Goal: Navigation & Orientation: Find specific page/section

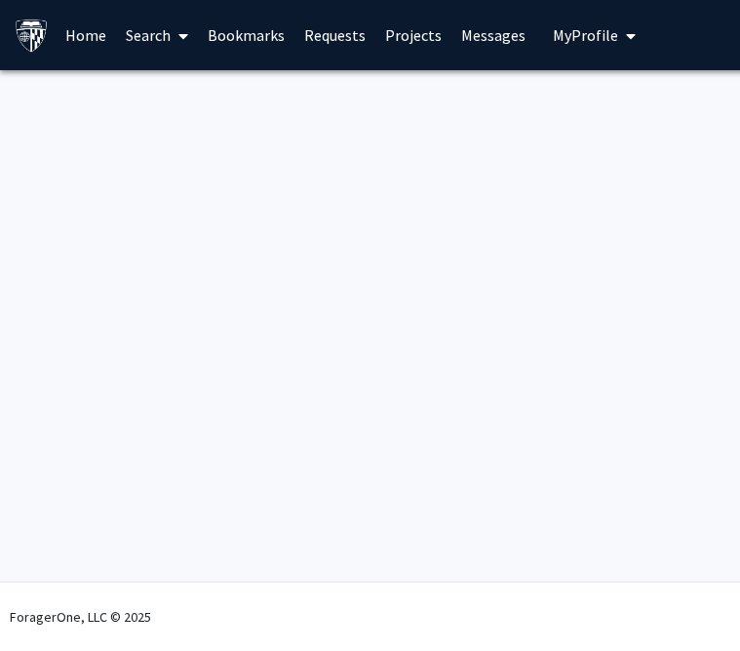
click at [569, 42] on span "My Profile" at bounding box center [586, 34] width 65 height 19
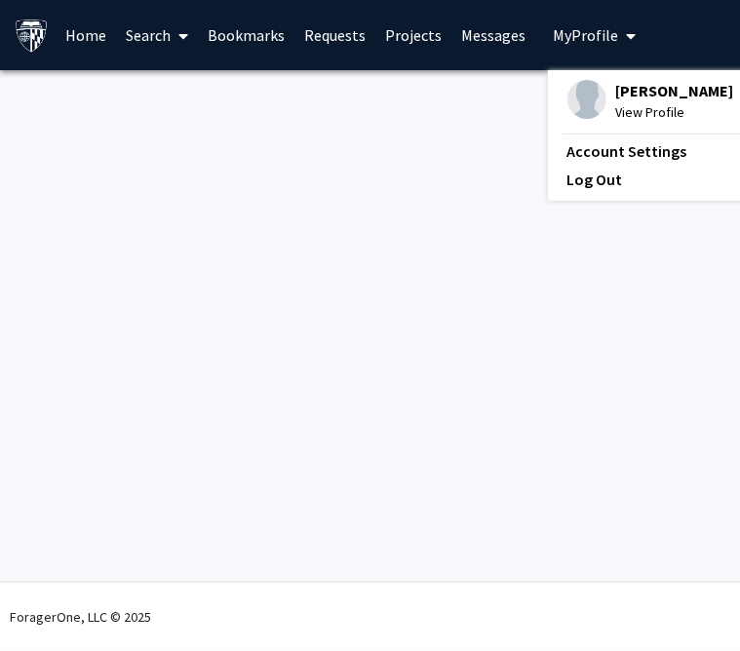
click at [240, 30] on link "Bookmarks" at bounding box center [247, 35] width 96 height 68
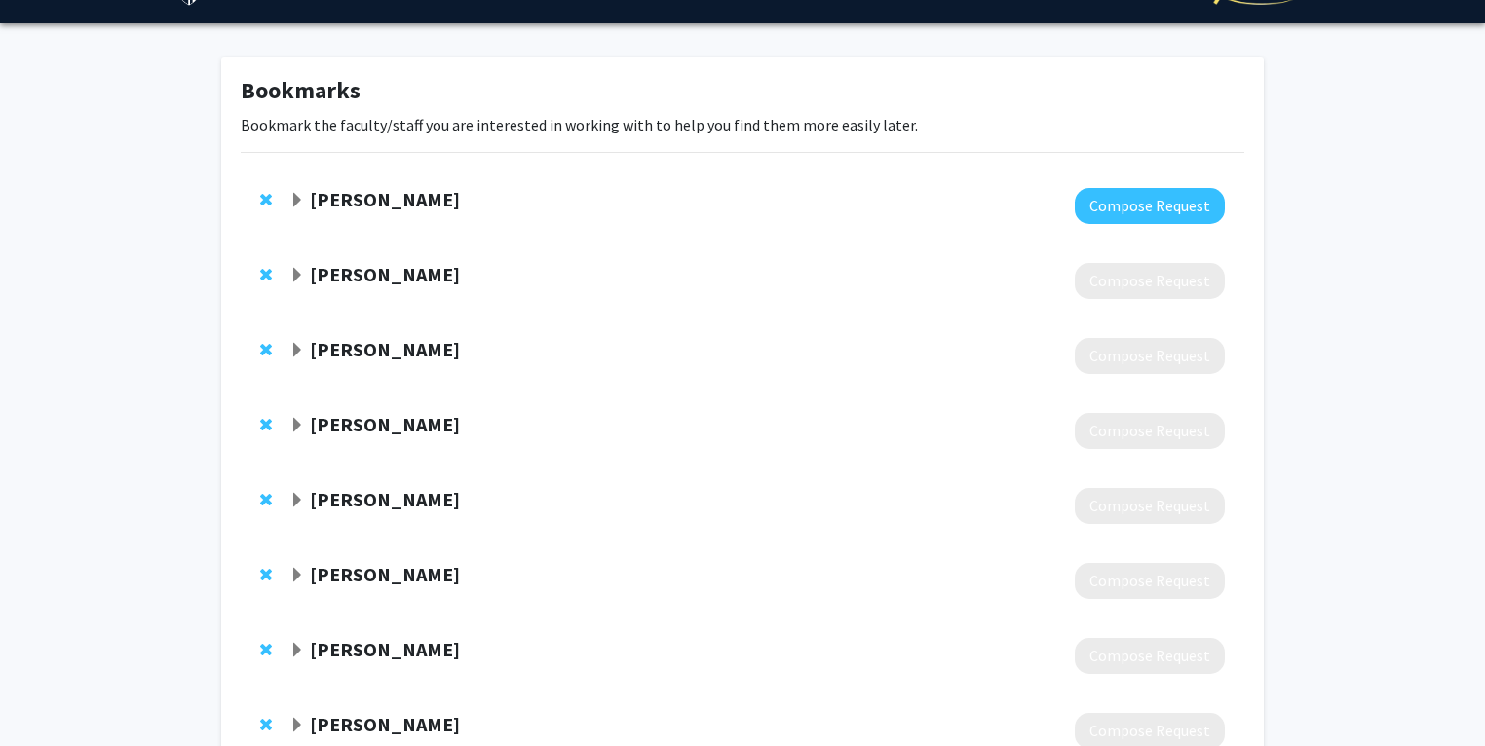
scroll to position [51, 0]
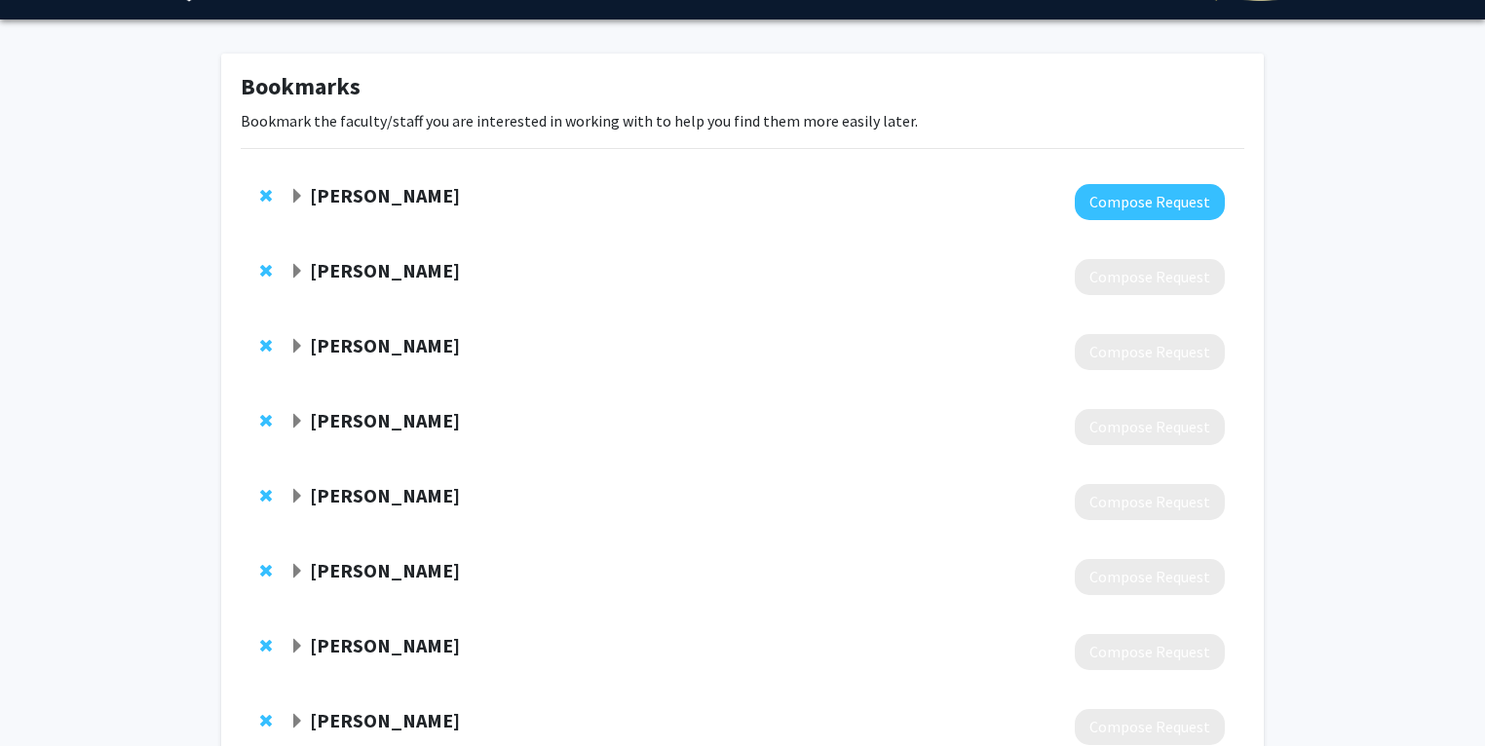
click at [405, 200] on strong "[PERSON_NAME]" at bounding box center [385, 195] width 150 height 24
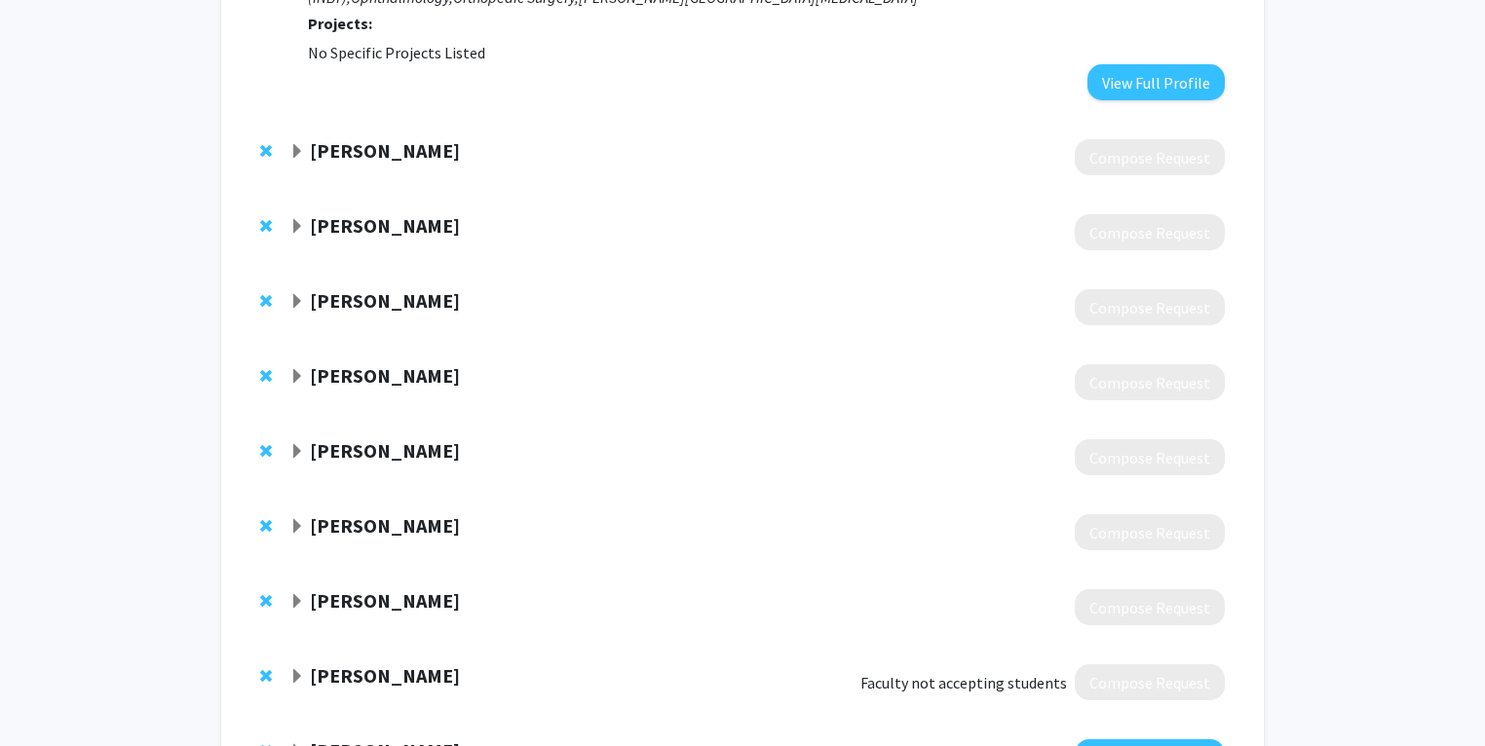
scroll to position [324, 0]
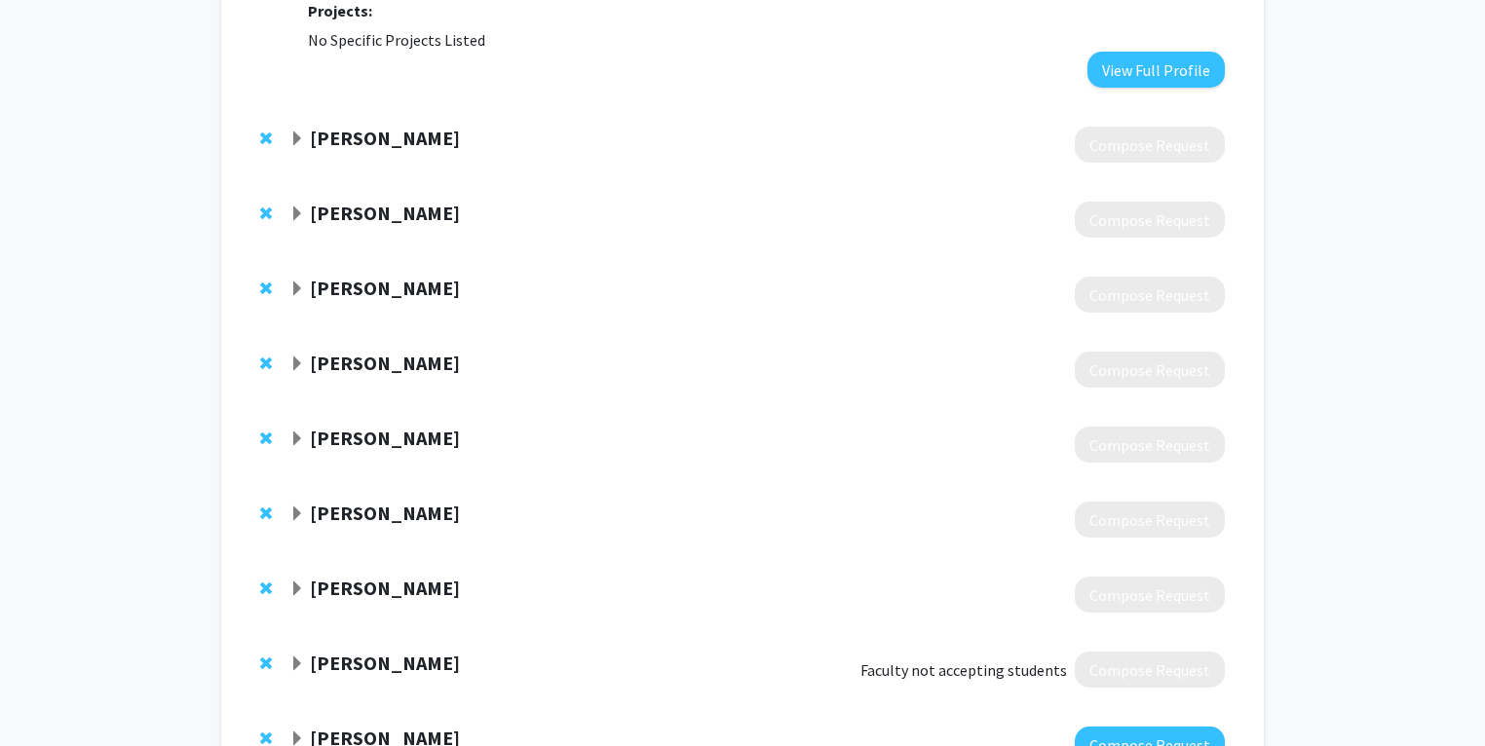
click at [397, 148] on strong "[PERSON_NAME]" at bounding box center [385, 138] width 150 height 24
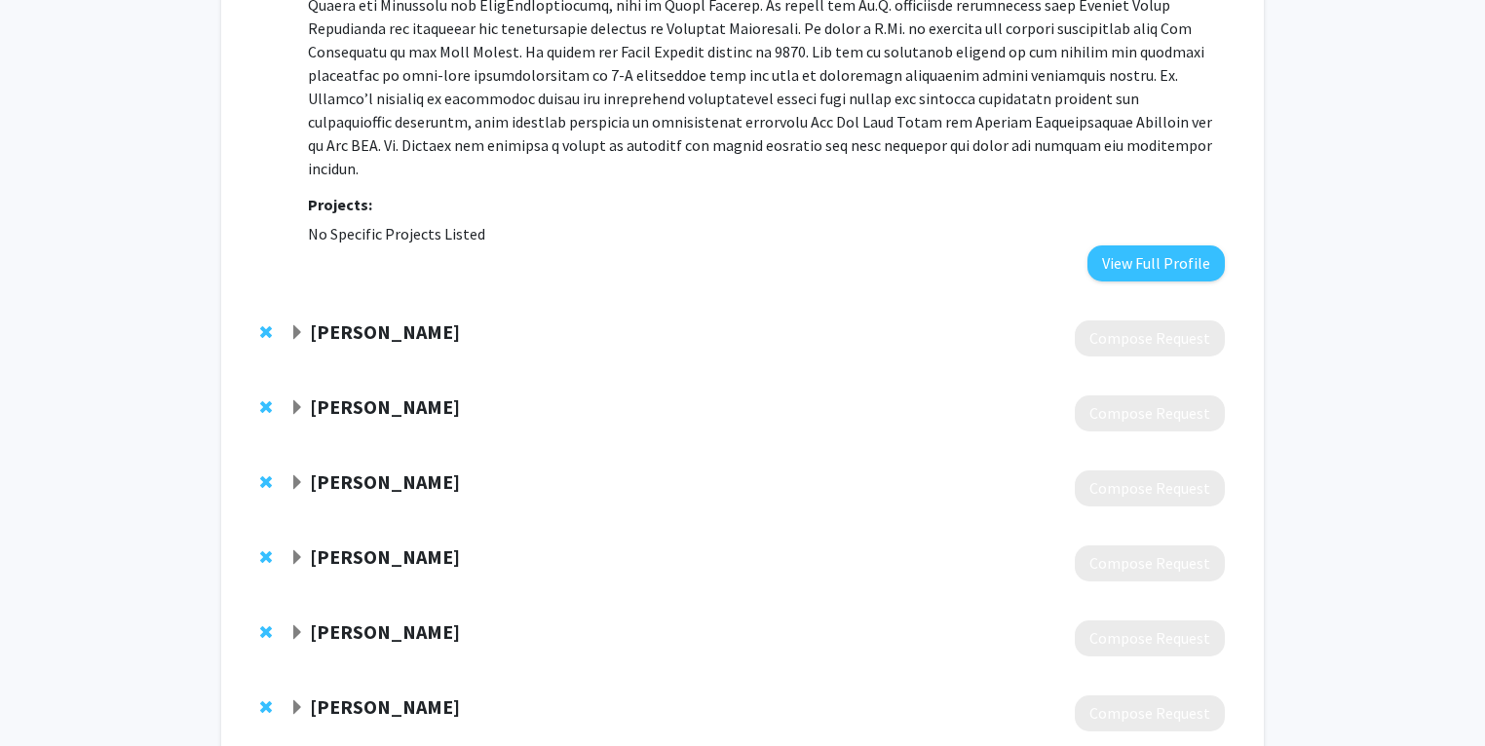
click at [373, 320] on strong "[PERSON_NAME]" at bounding box center [385, 332] width 150 height 24
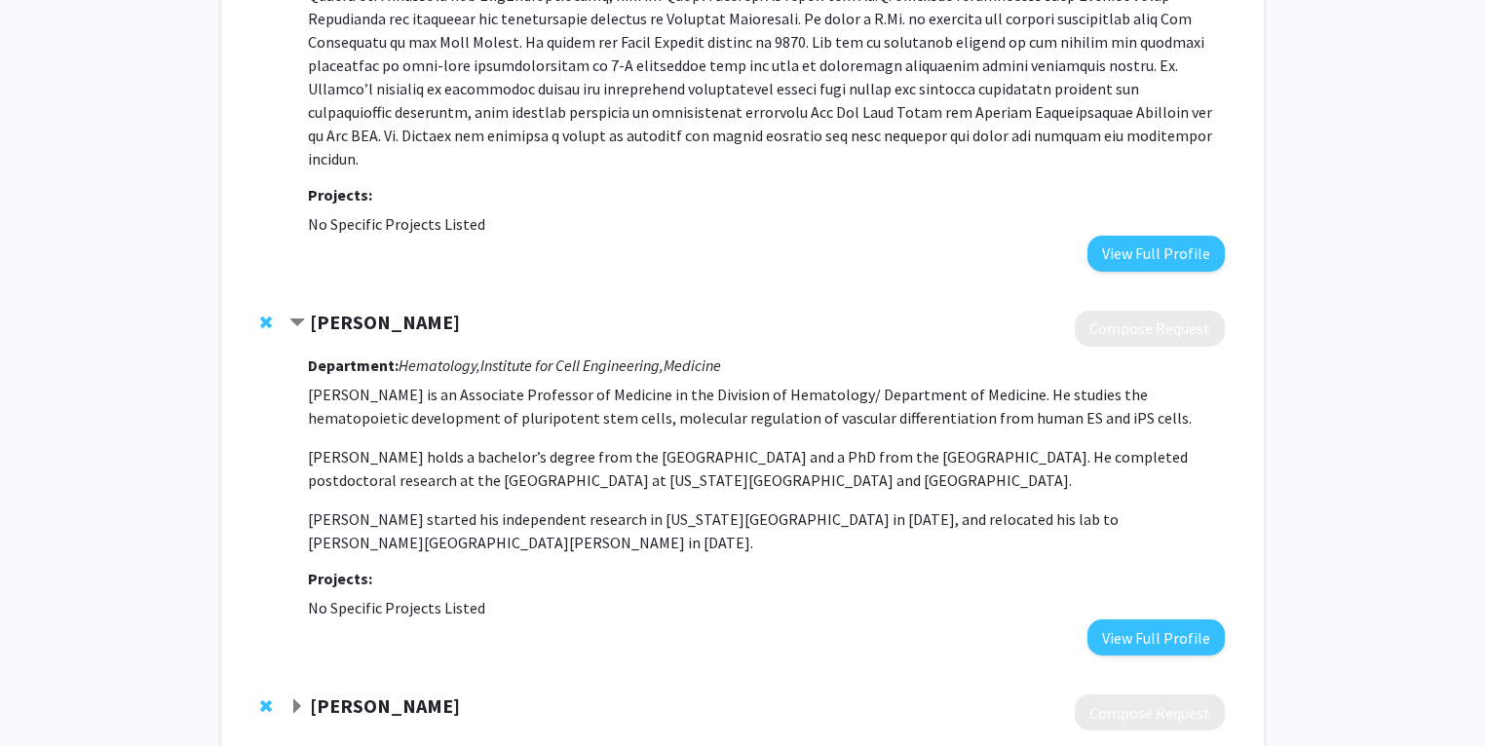
scroll to position [1115, 0]
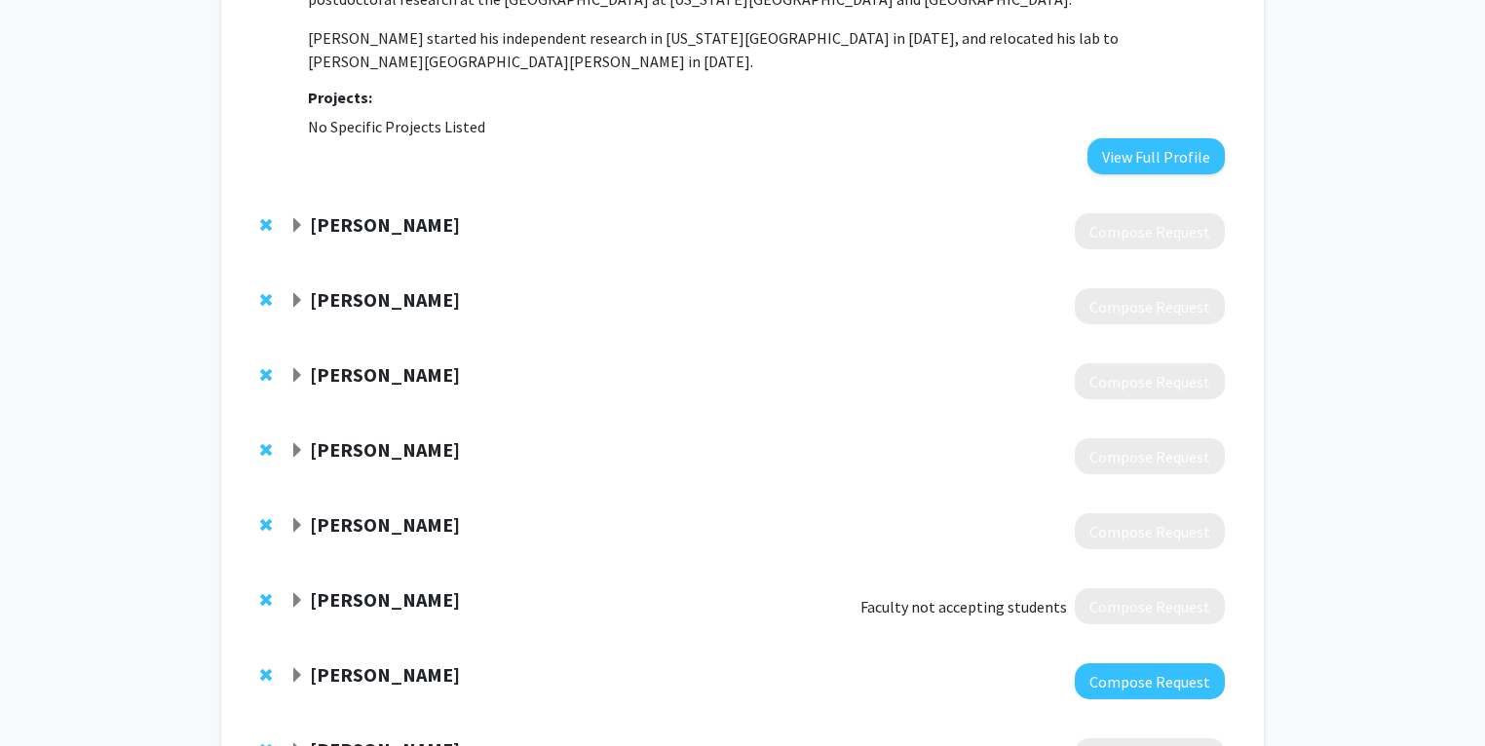
click at [380, 212] on strong "[PERSON_NAME]" at bounding box center [385, 224] width 150 height 24
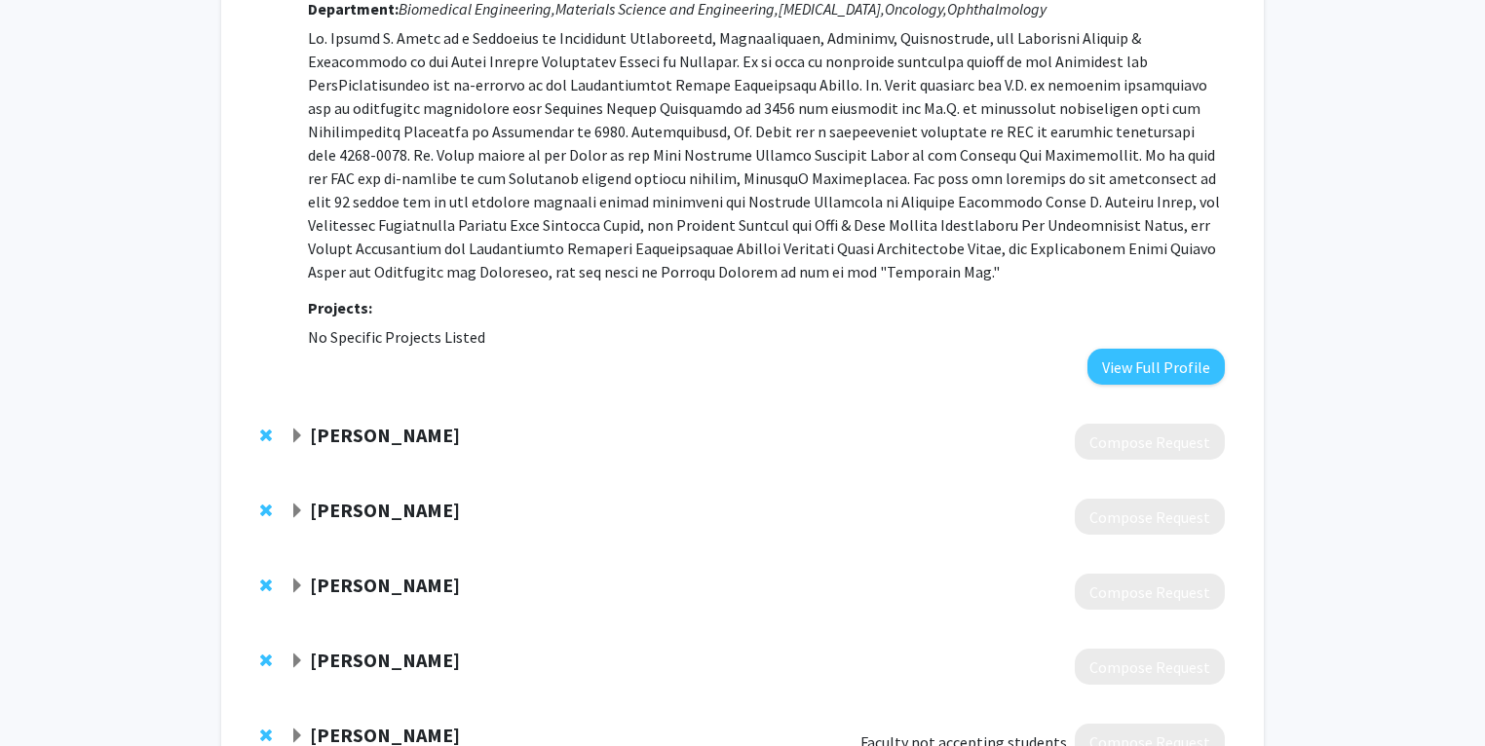
scroll to position [1415, 0]
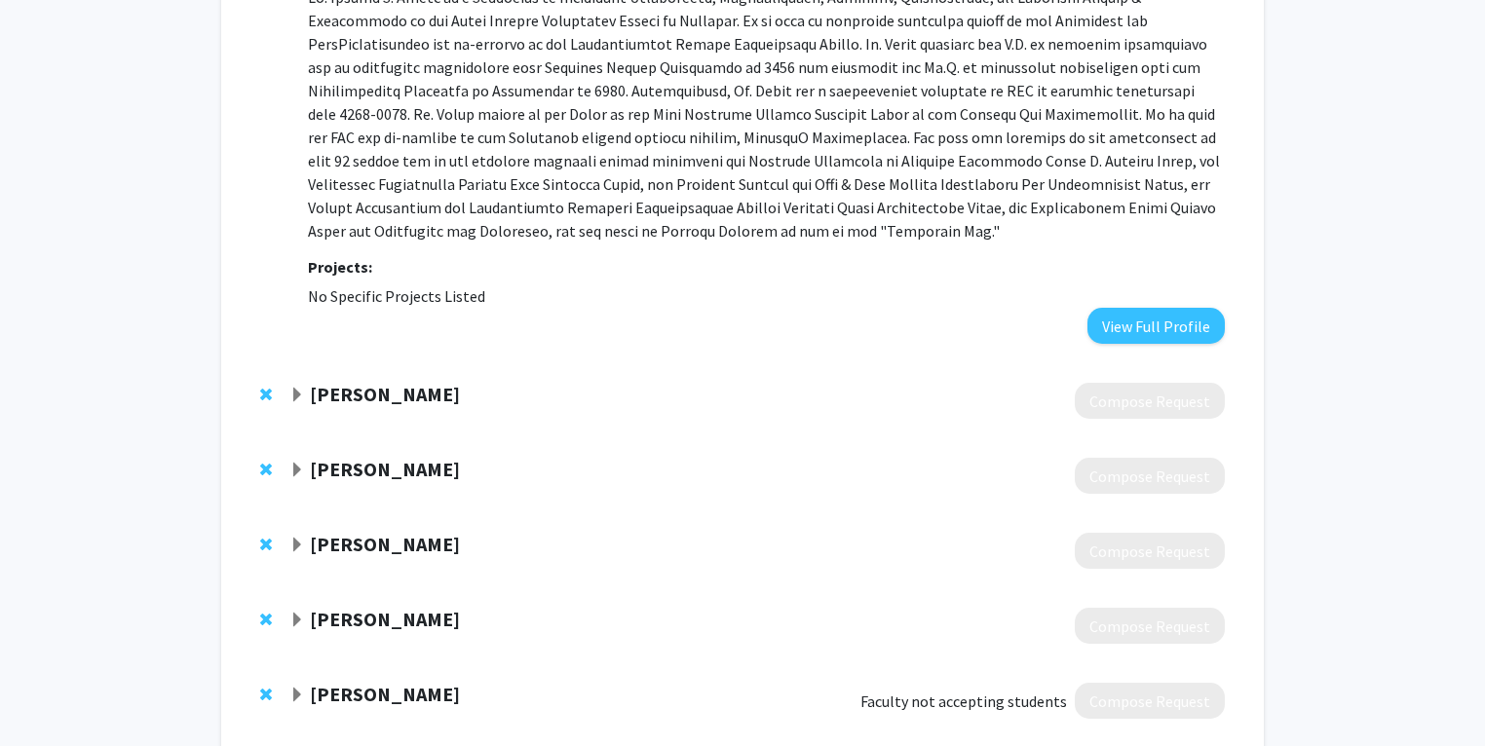
click at [362, 382] on strong "[PERSON_NAME]" at bounding box center [385, 394] width 150 height 24
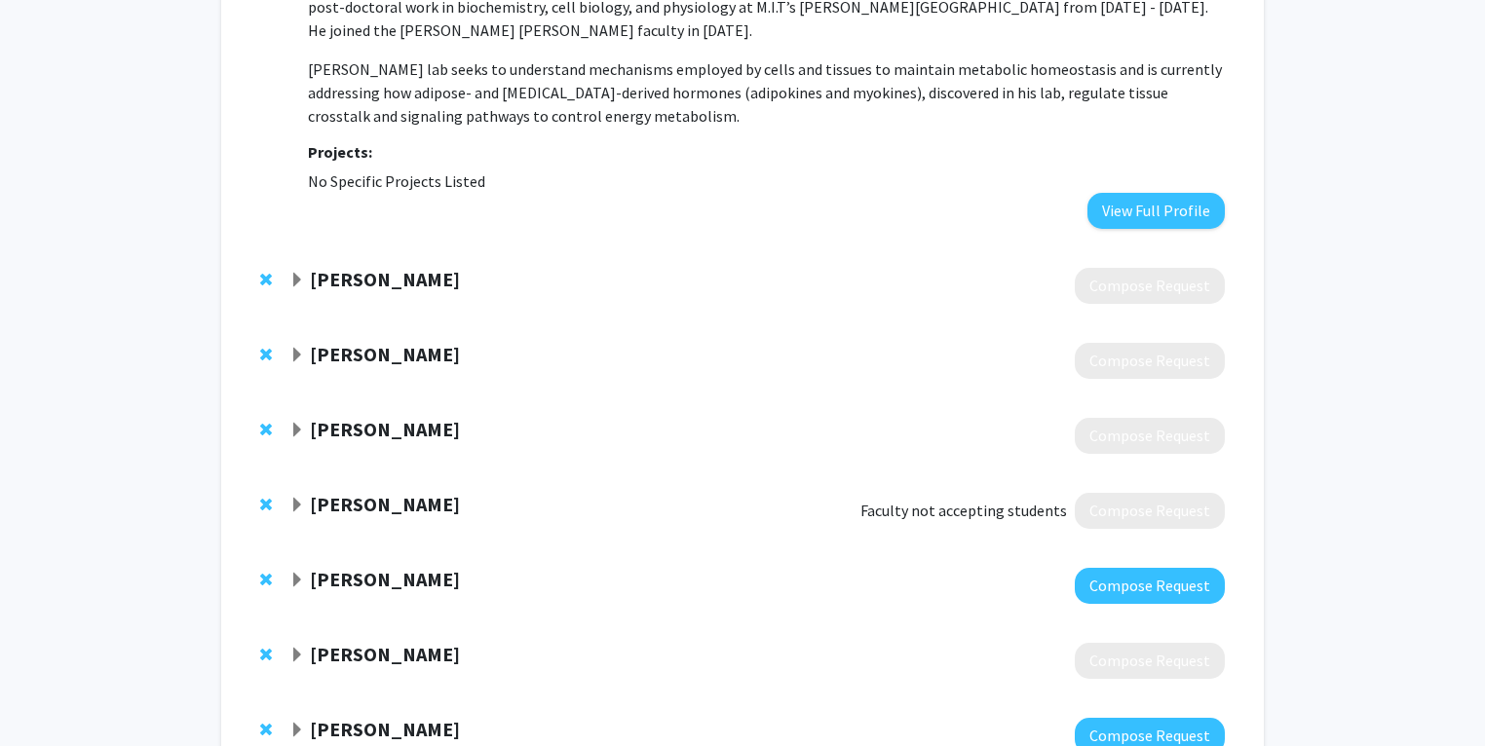
scroll to position [1988, 0]
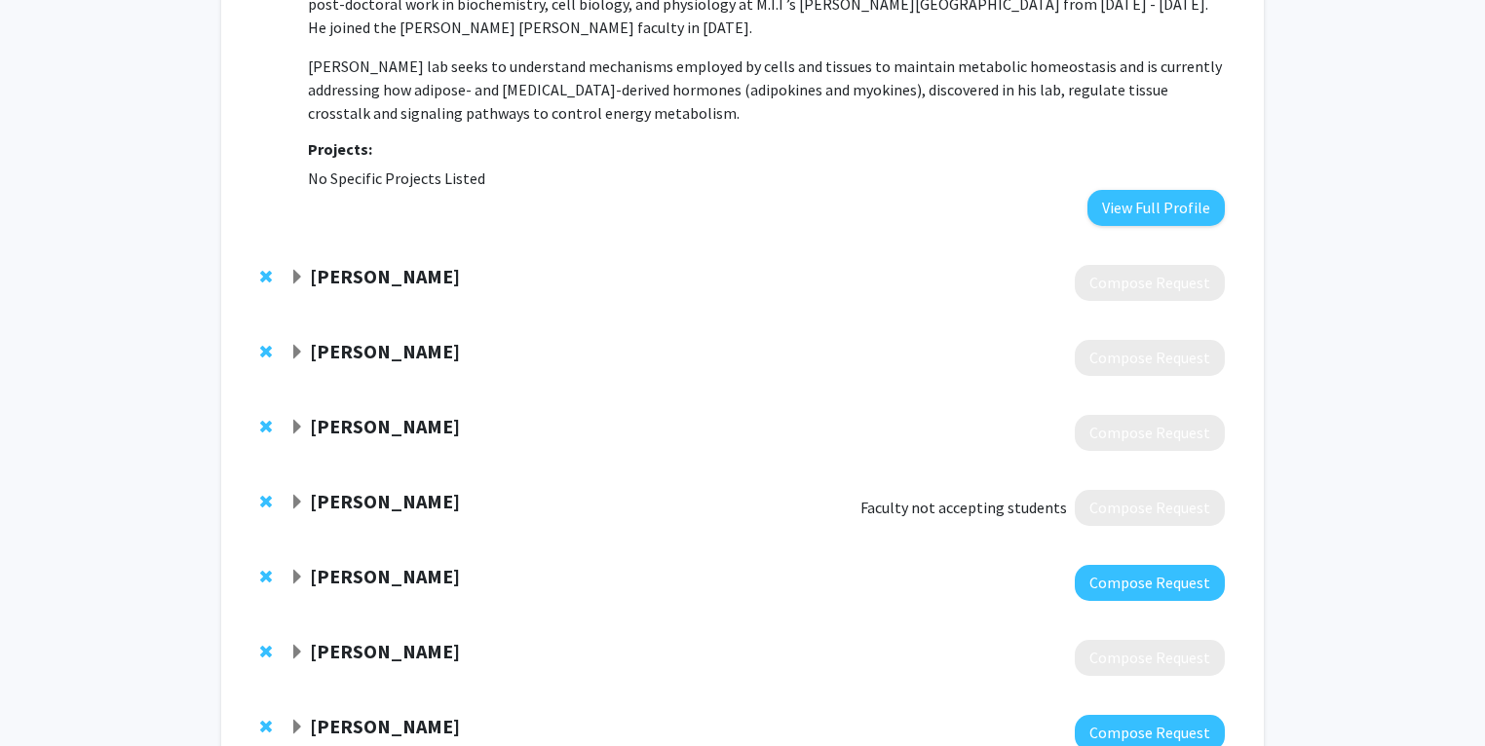
click at [398, 264] on strong "[PERSON_NAME]" at bounding box center [385, 276] width 150 height 24
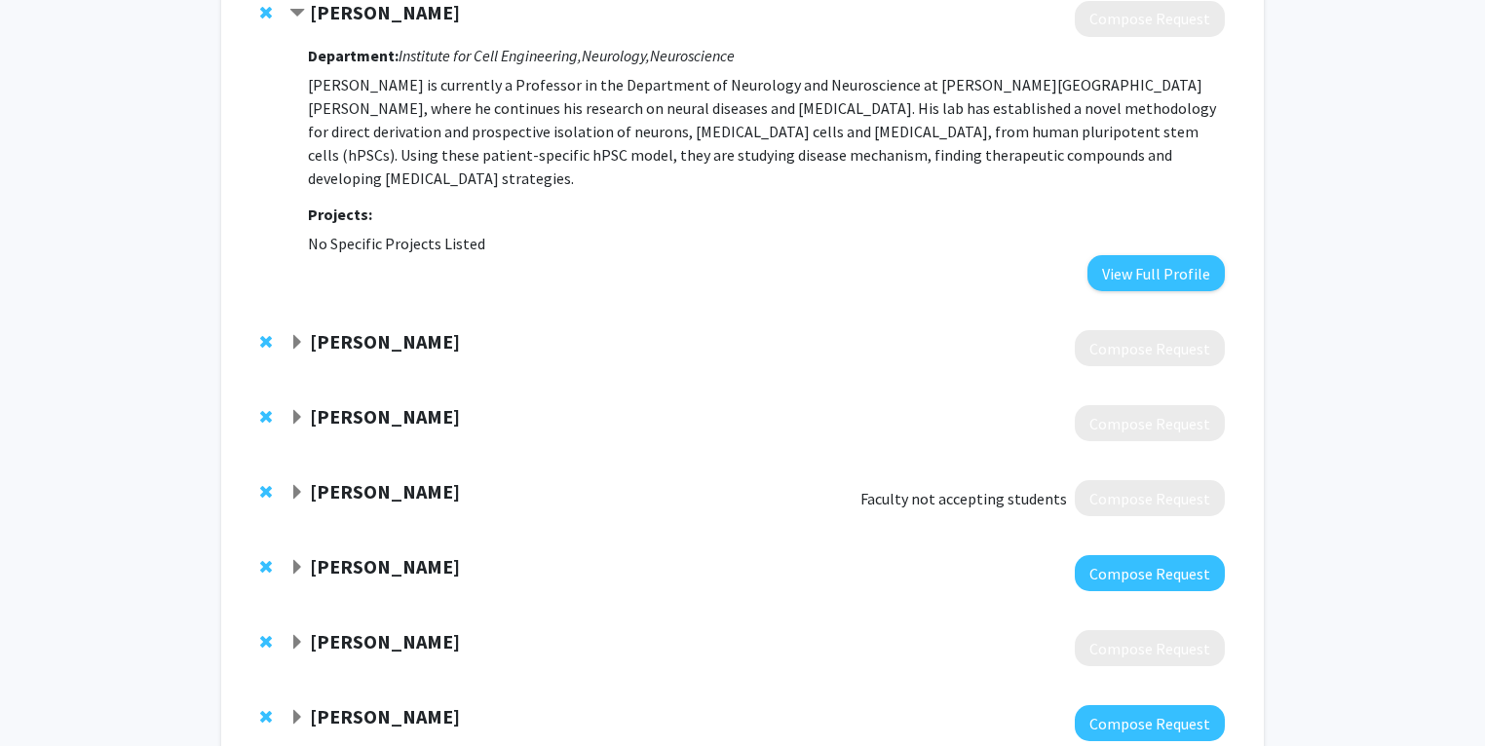
scroll to position [2288, 0]
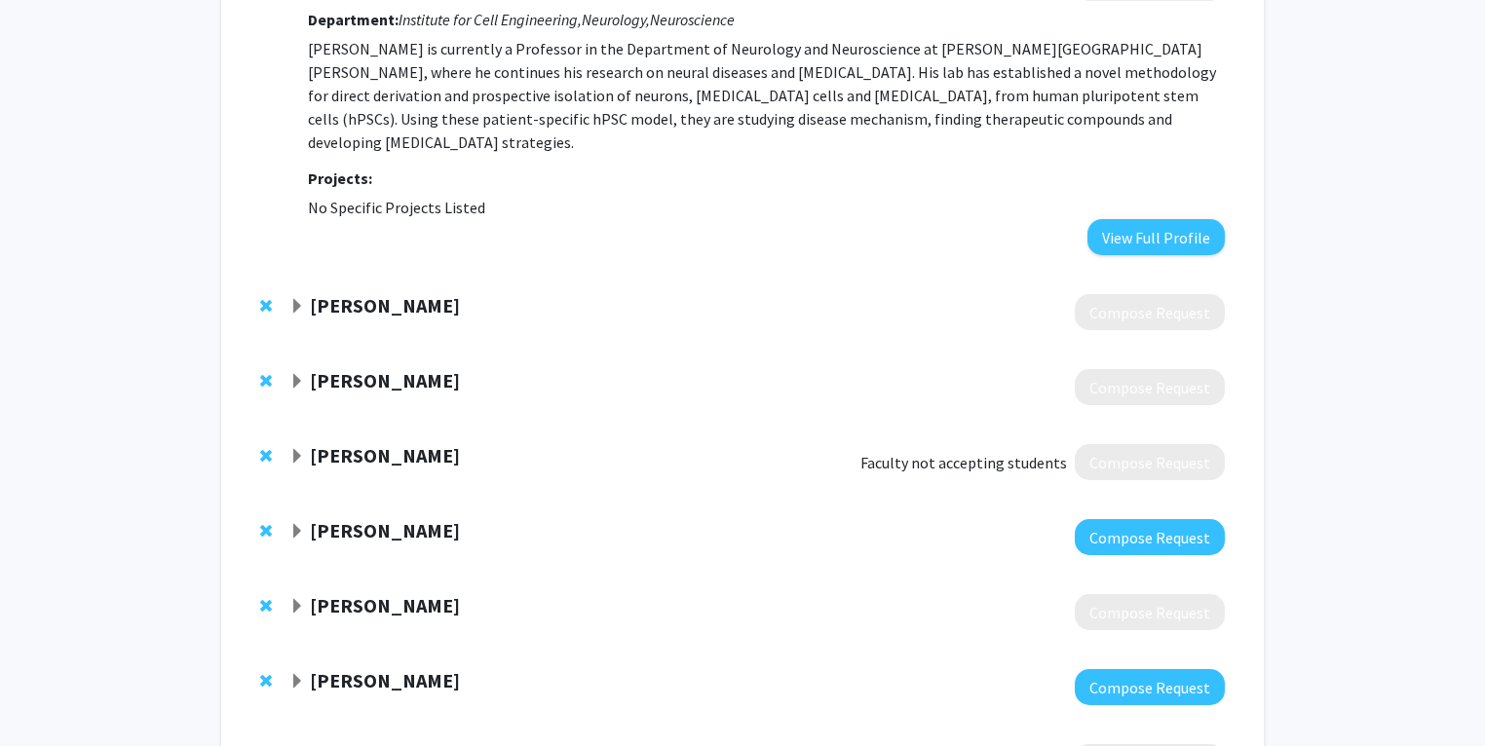
click at [393, 294] on div at bounding box center [757, 312] width 936 height 36
click at [399, 293] on strong "[PERSON_NAME]" at bounding box center [385, 305] width 150 height 24
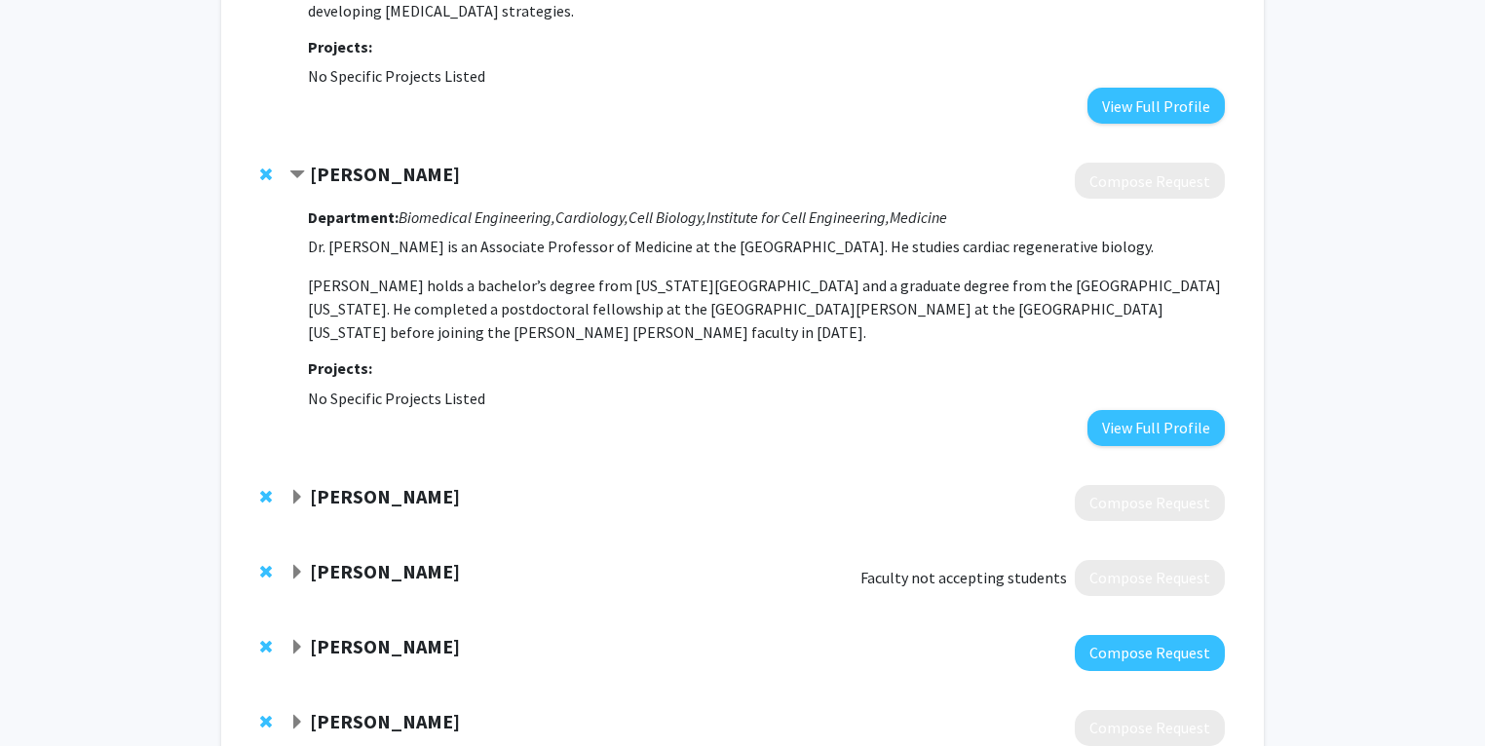
scroll to position [2479, 0]
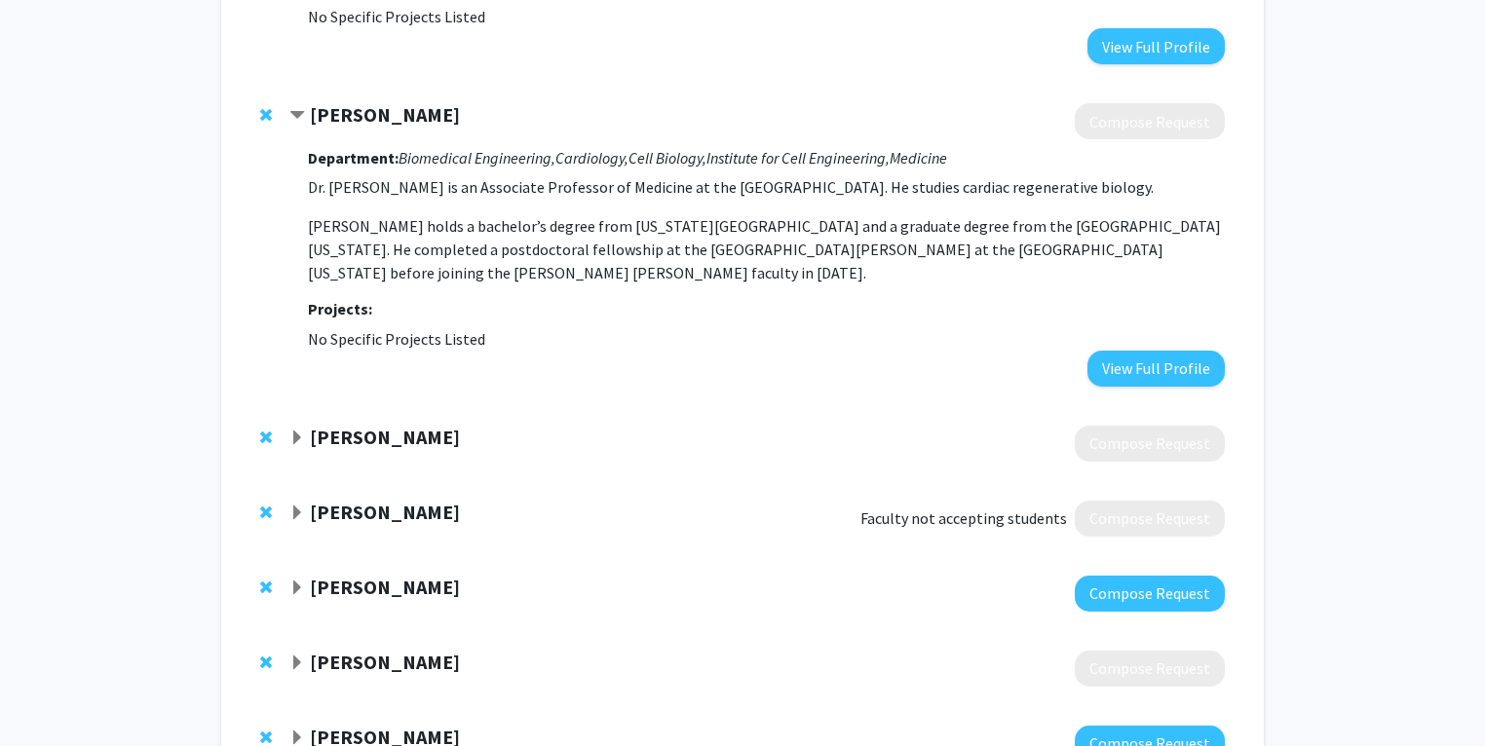
click at [374, 425] on strong "[PERSON_NAME]" at bounding box center [385, 437] width 150 height 24
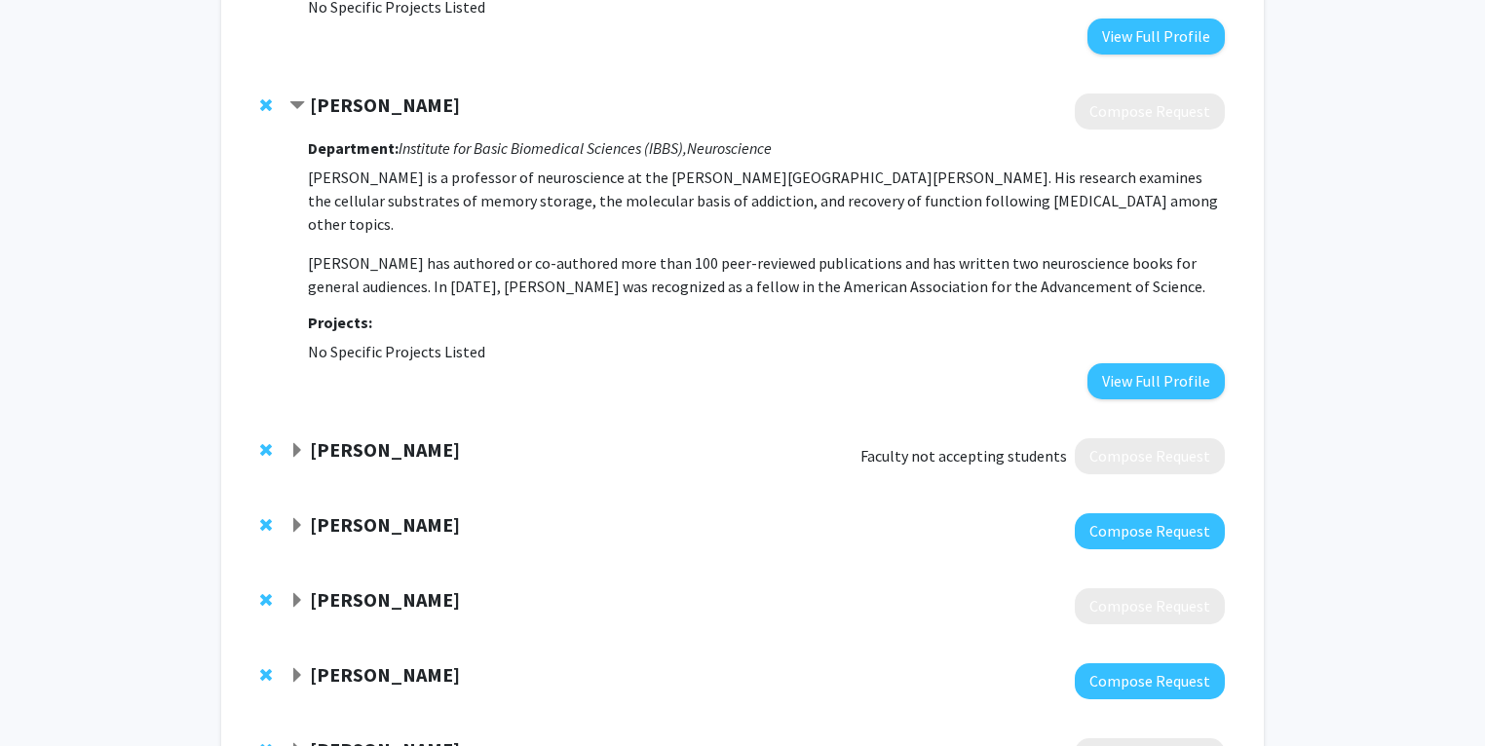
click at [373, 438] on strong "[PERSON_NAME]" at bounding box center [385, 450] width 150 height 24
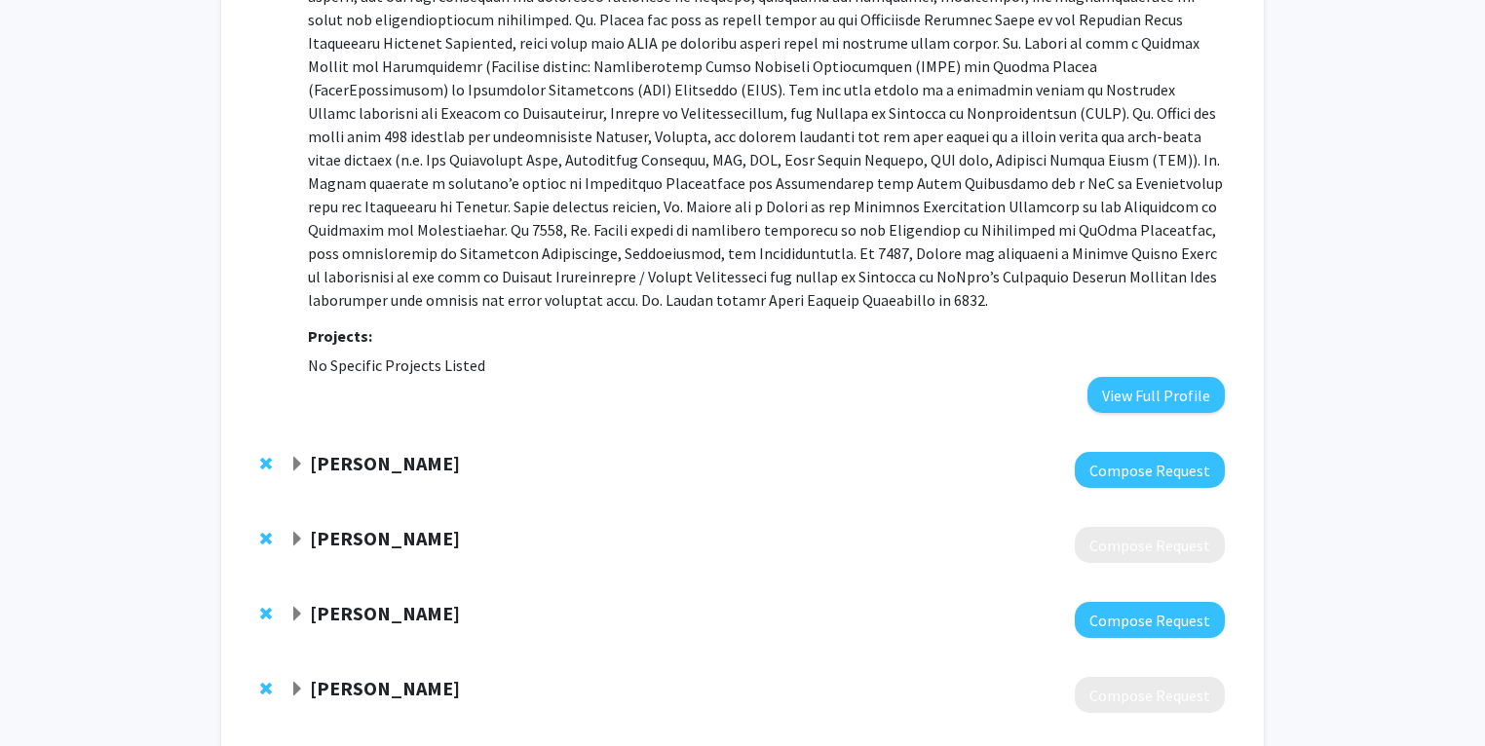
click at [376, 451] on strong "[PERSON_NAME]" at bounding box center [385, 463] width 150 height 24
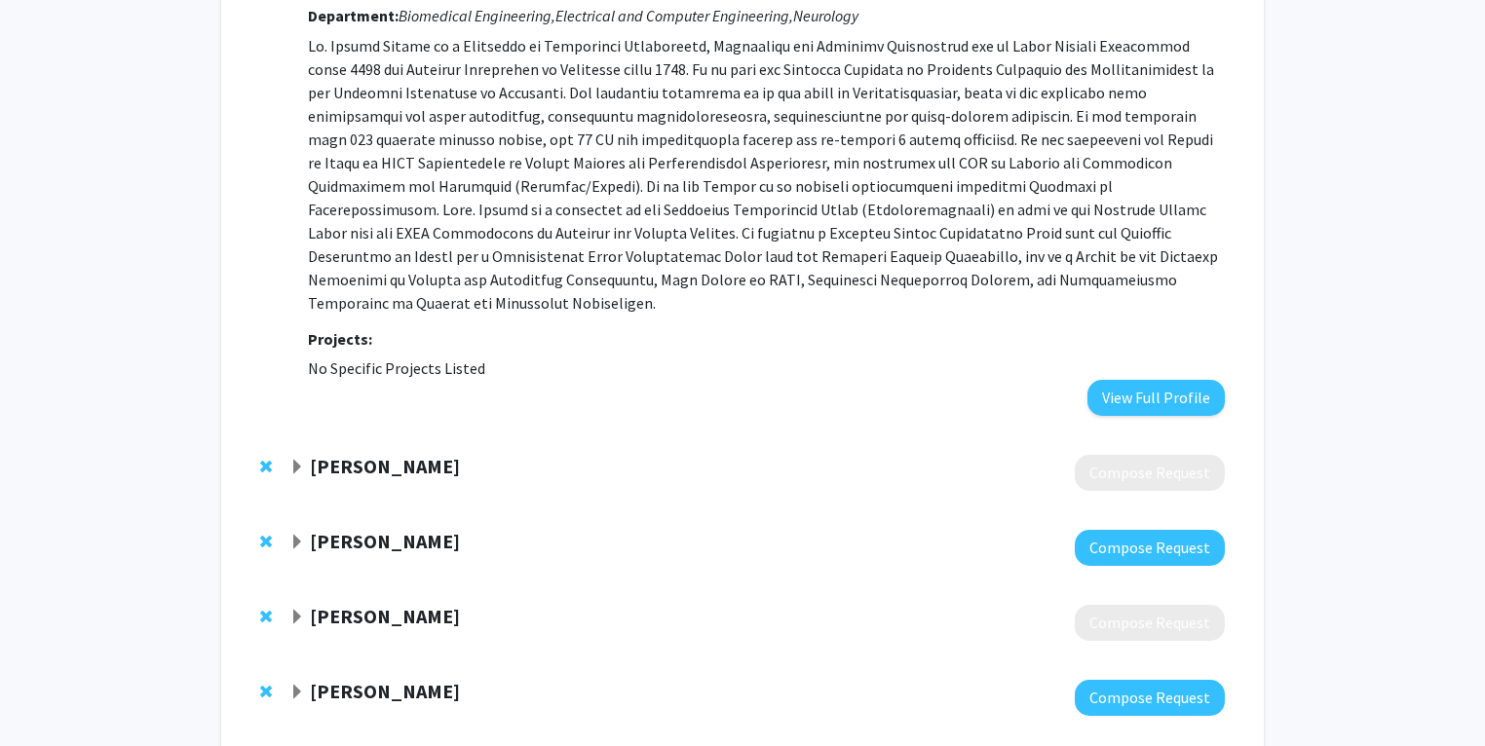
scroll to position [4164, 0]
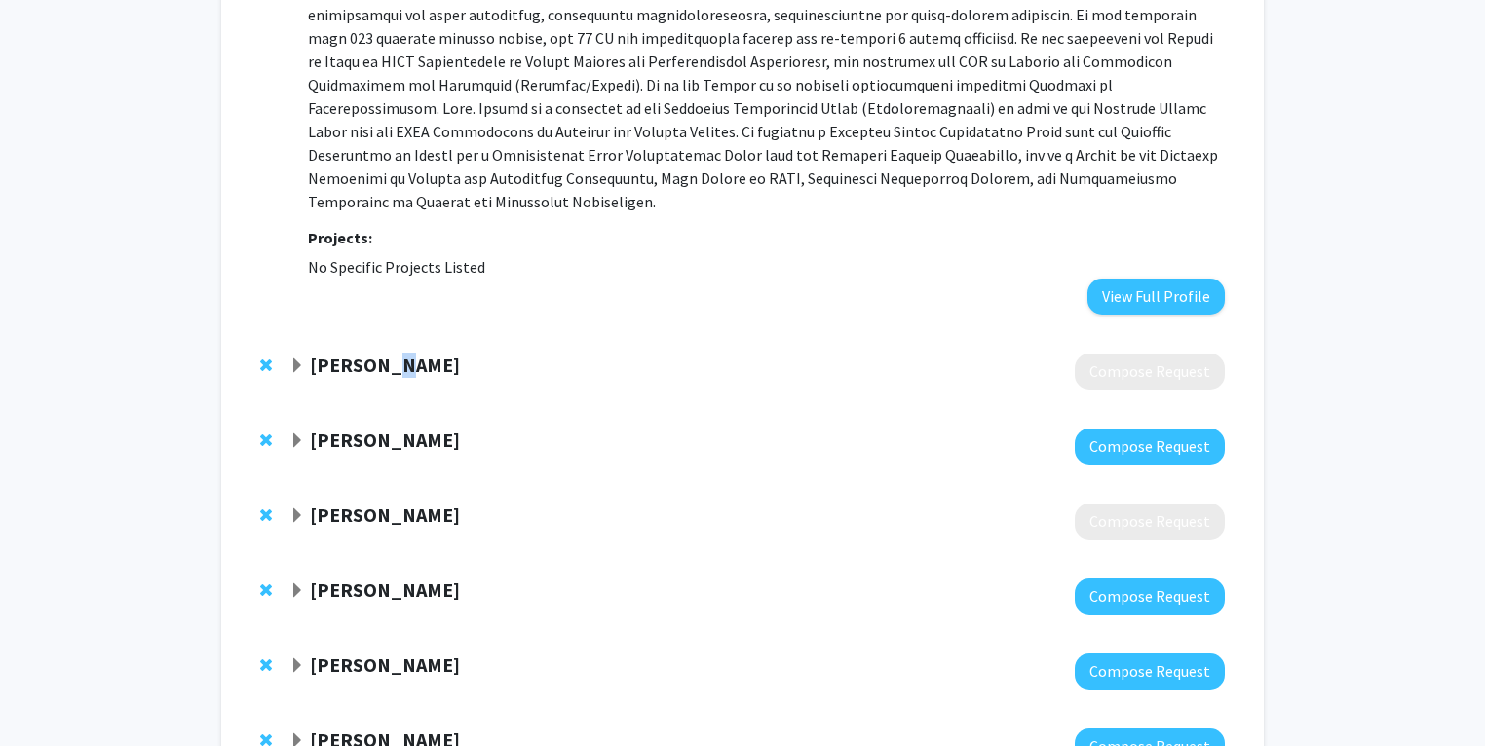
click at [394, 354] on div "[PERSON_NAME]" at bounding box center [499, 366] width 421 height 24
click at [396, 353] on strong "[PERSON_NAME]" at bounding box center [385, 365] width 150 height 24
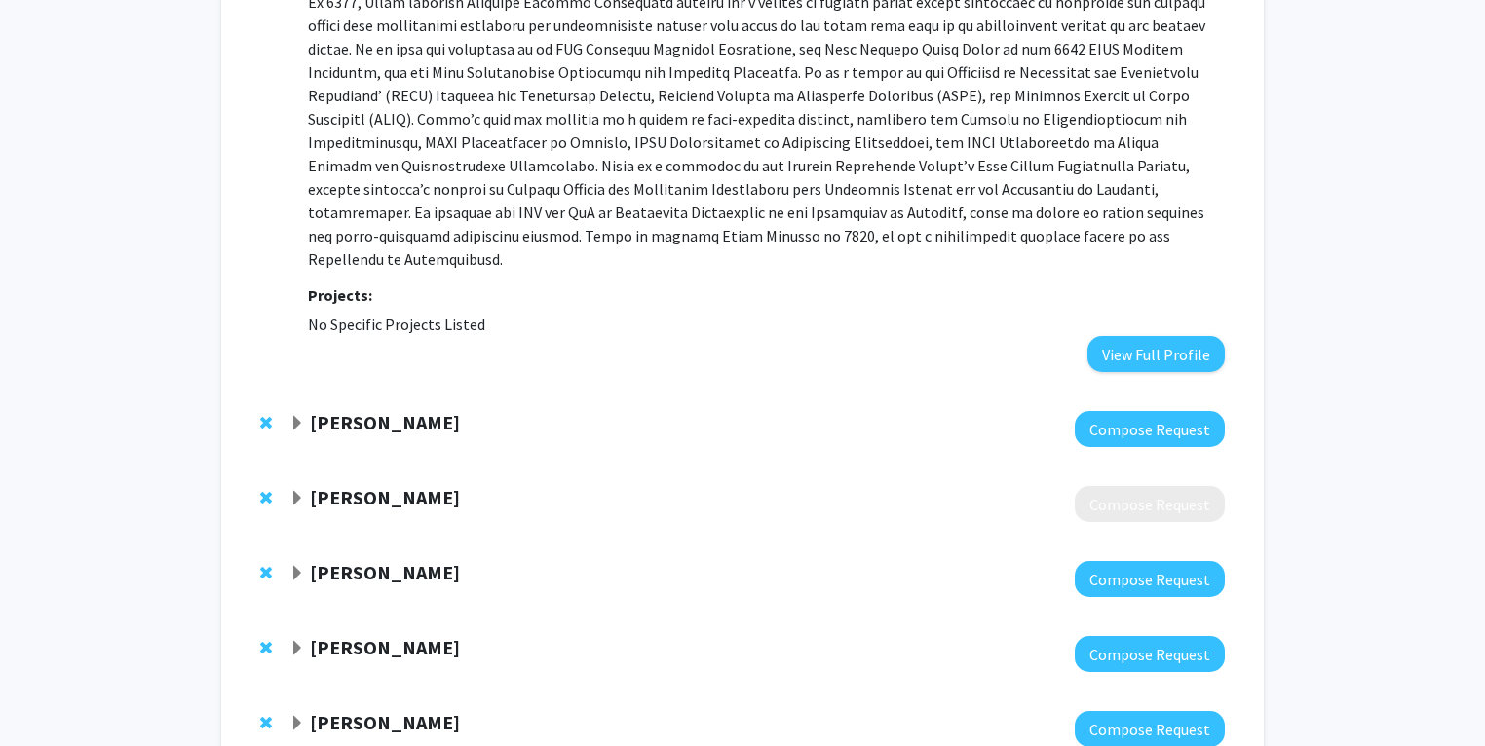
click at [381, 410] on strong "[PERSON_NAME]" at bounding box center [385, 422] width 150 height 24
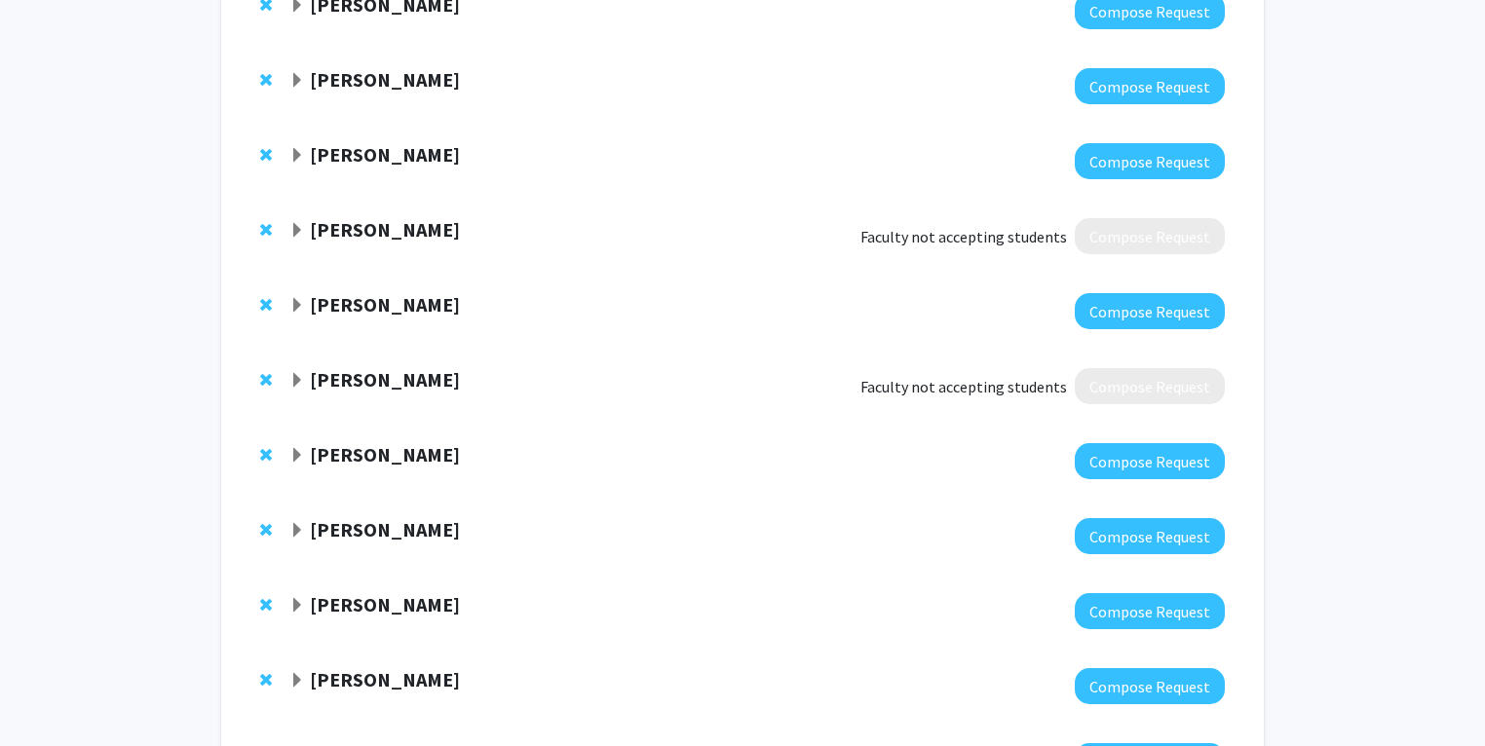
scroll to position [5773, 0]
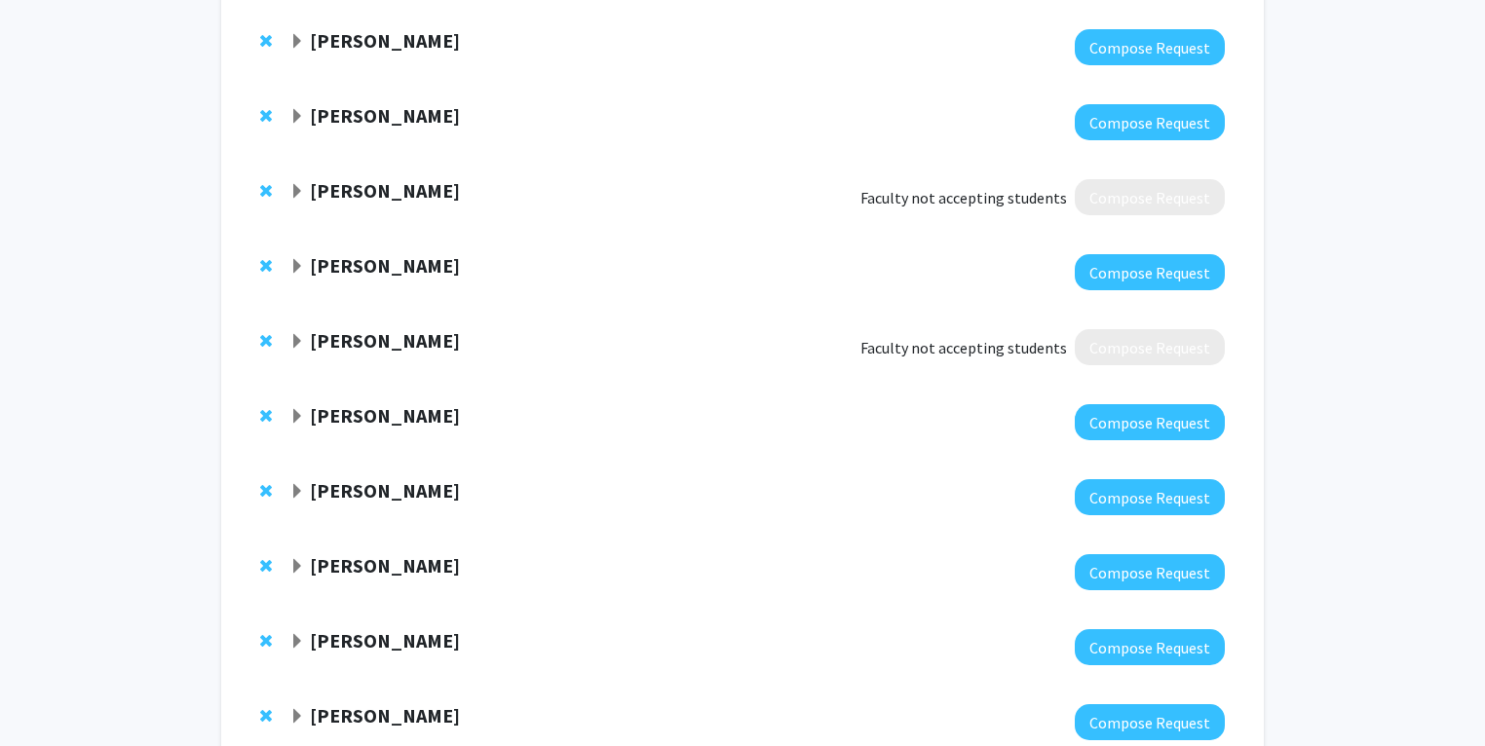
click at [395, 650] on strong "[PERSON_NAME]" at bounding box center [385, 716] width 150 height 24
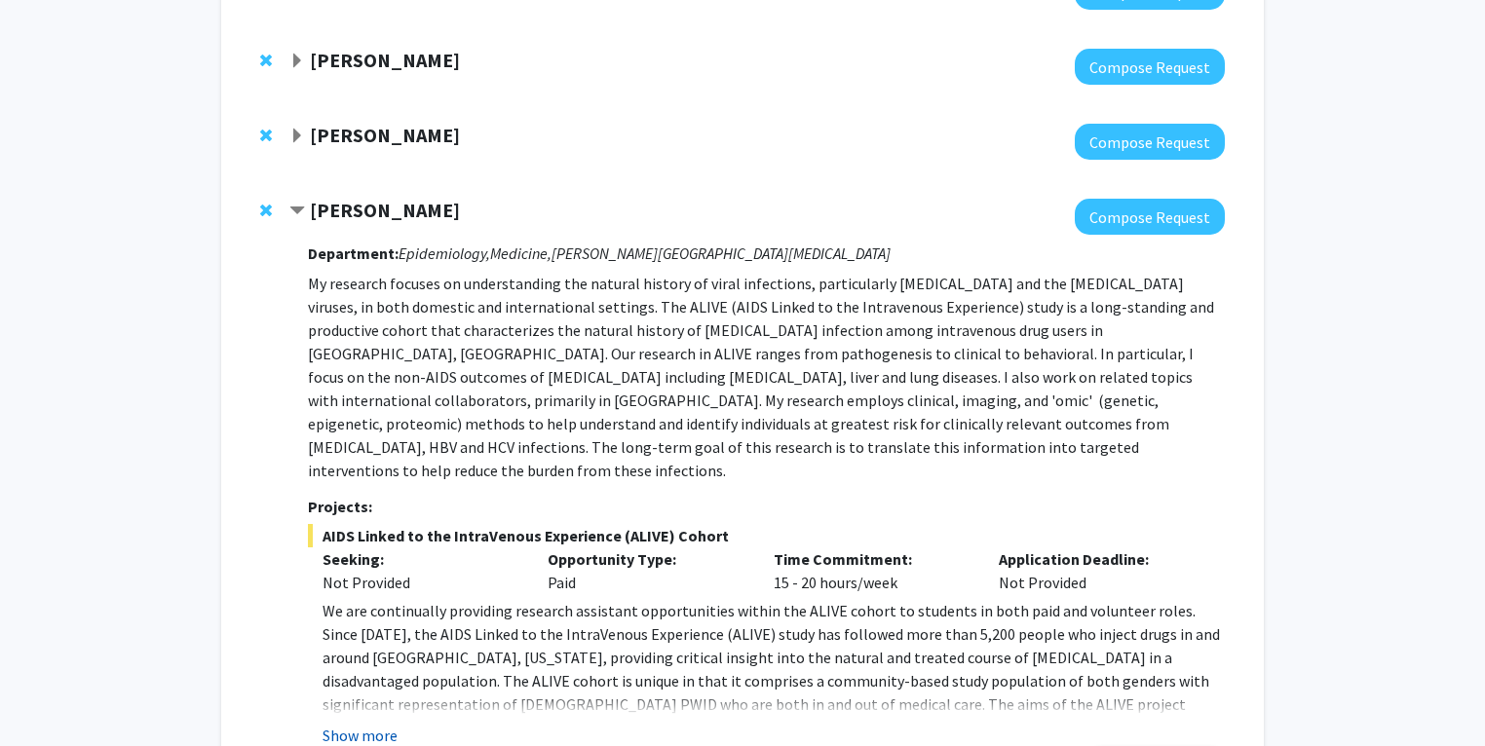
scroll to position [6285, 0]
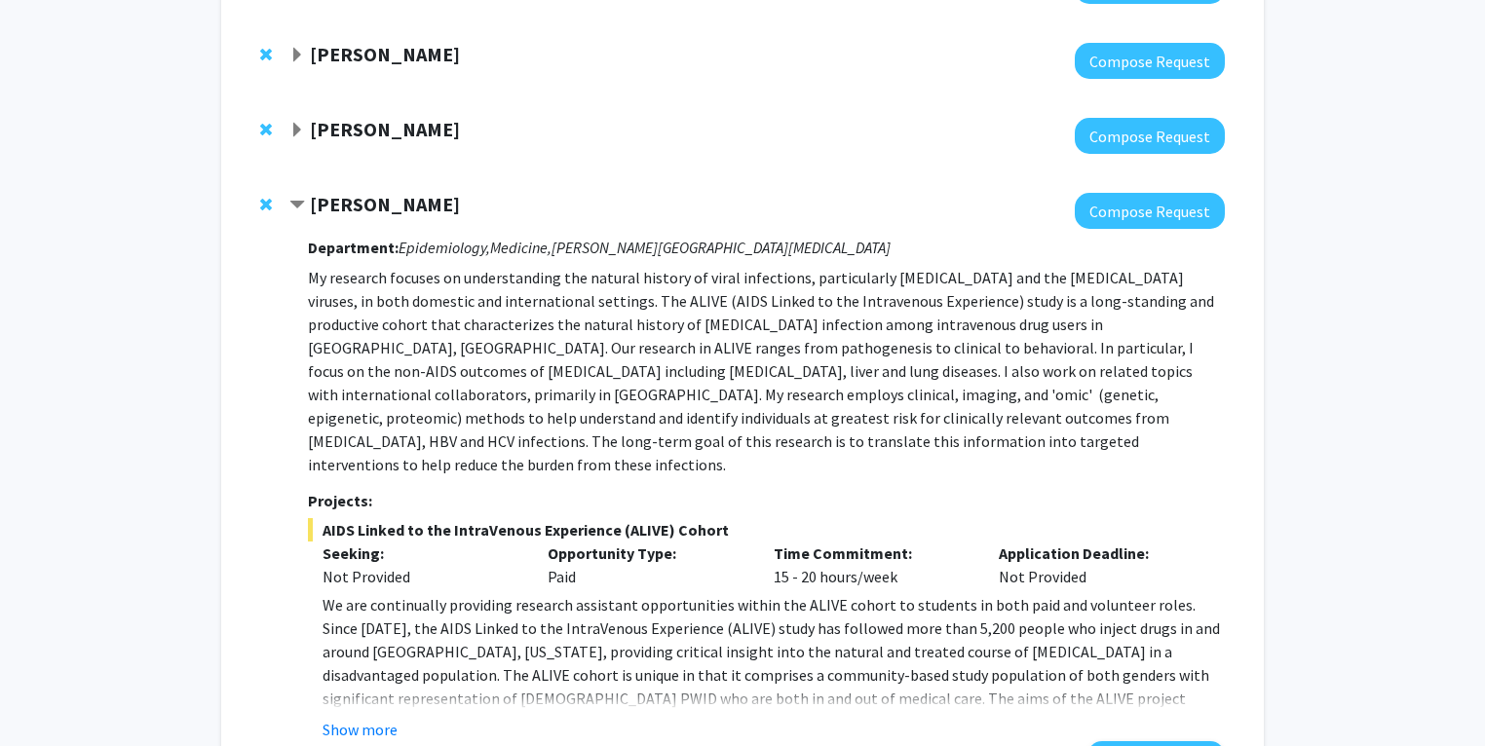
click at [391, 650] on button "Show more" at bounding box center [360, 729] width 75 height 23
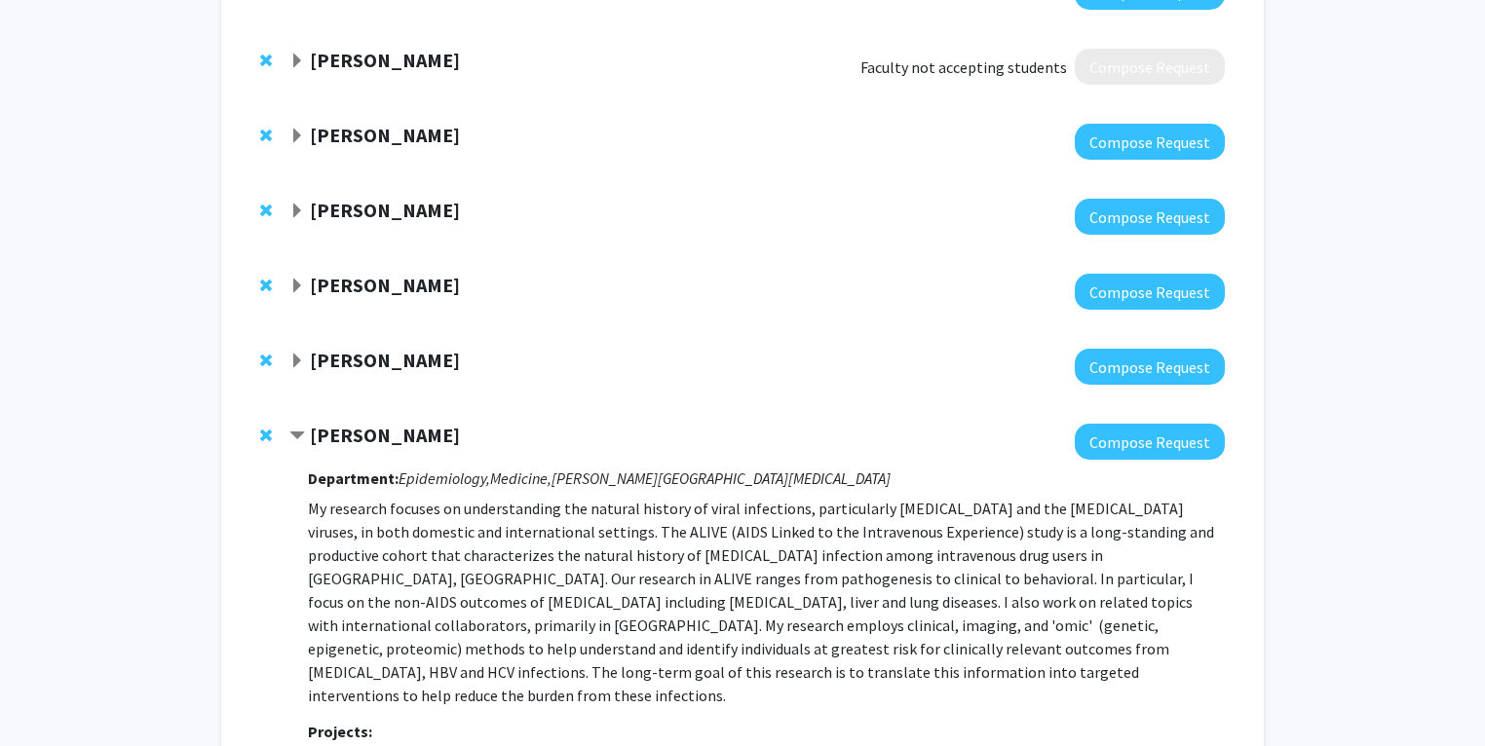
scroll to position [6042, 0]
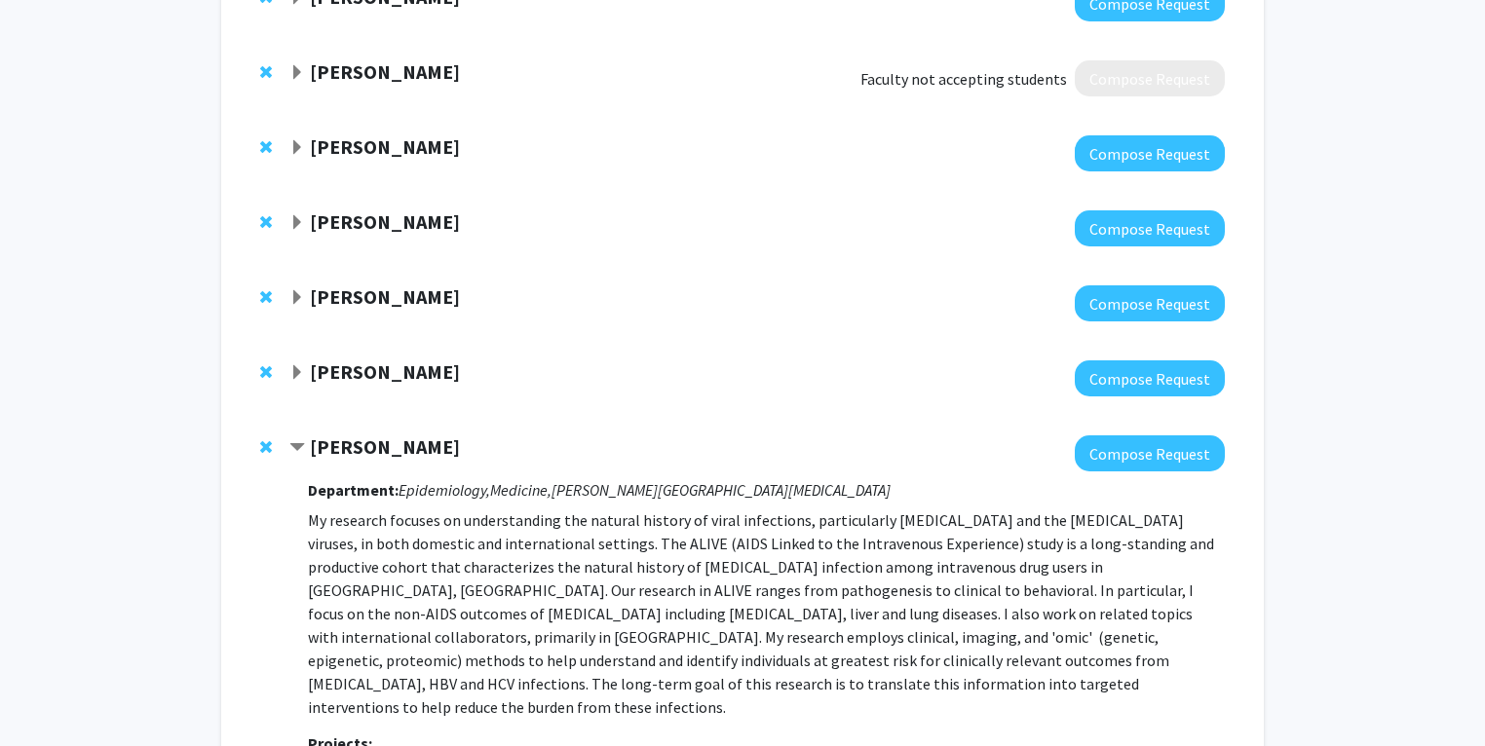
click at [353, 360] on strong "[PERSON_NAME]" at bounding box center [385, 372] width 150 height 24
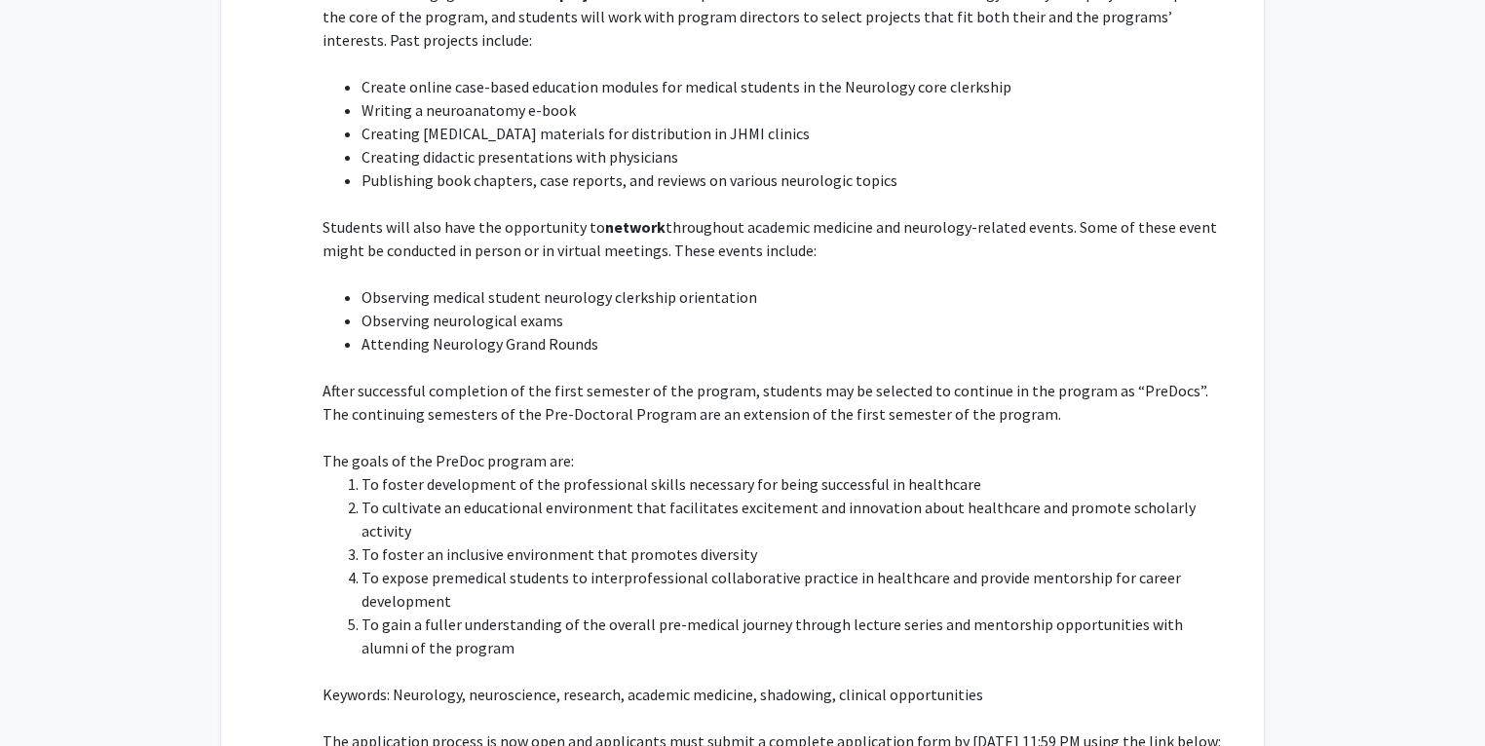
scroll to position [6884, 0]
